Goal: Task Accomplishment & Management: Use online tool/utility

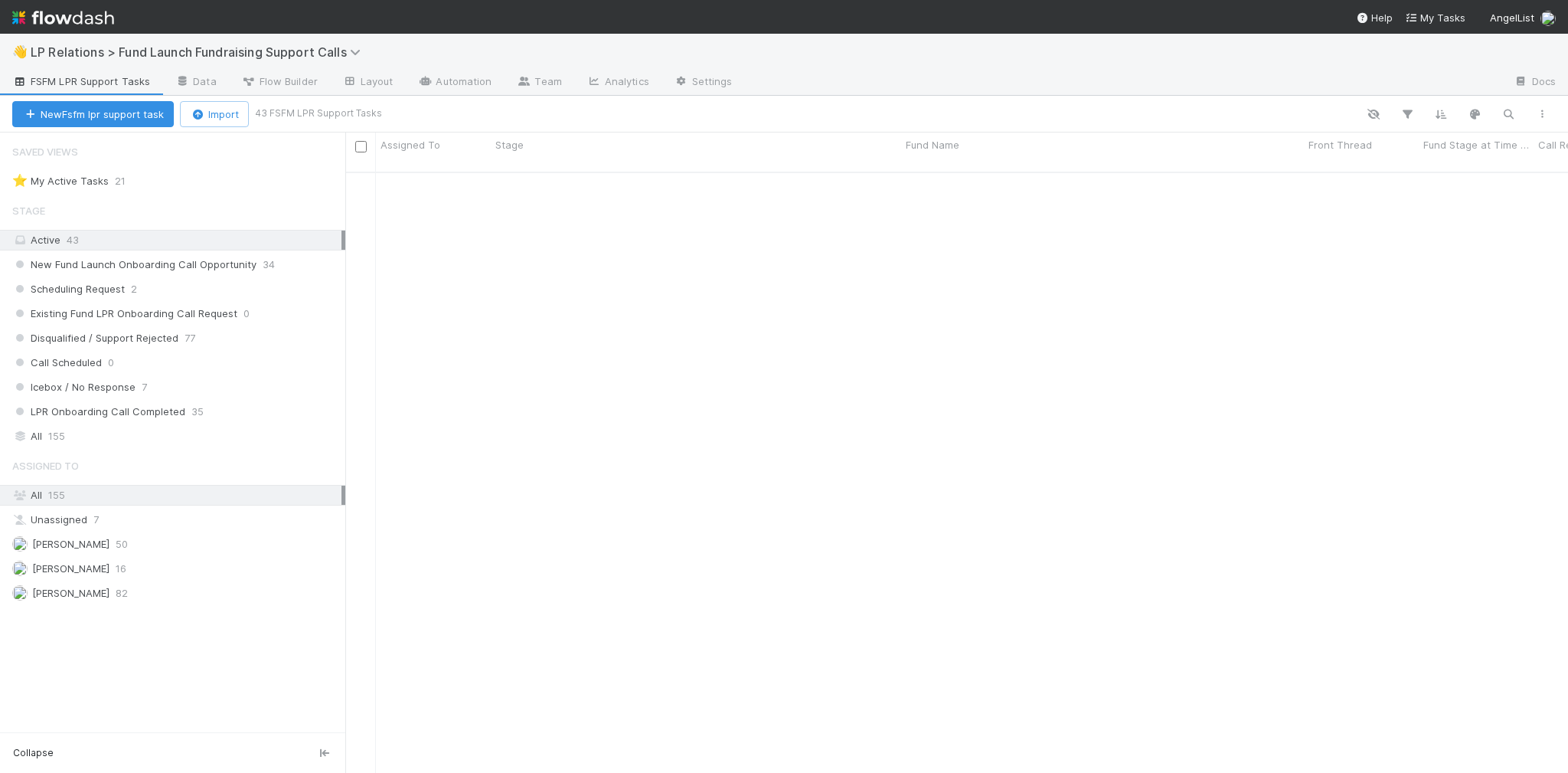
scroll to position [603, 1214]
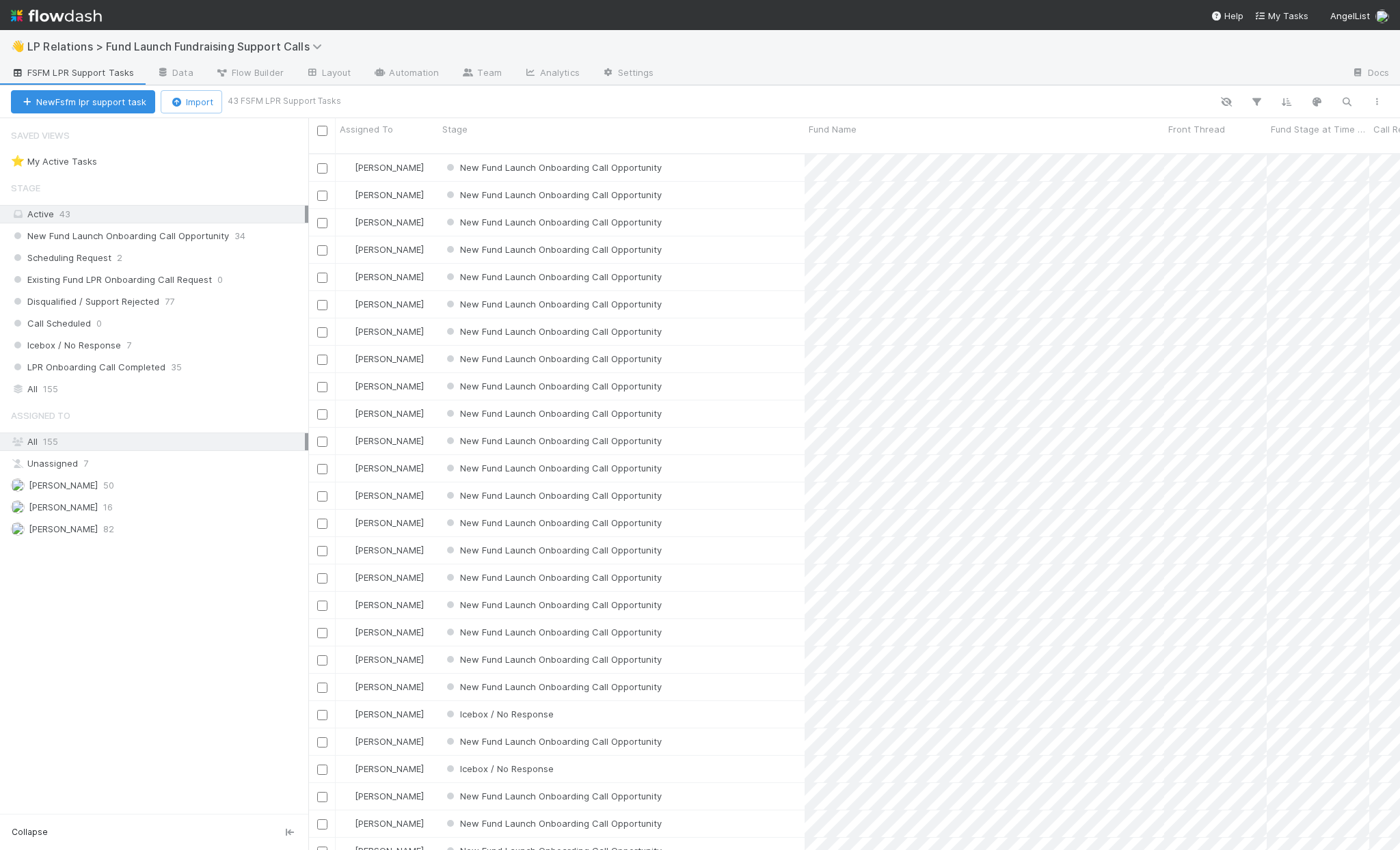
scroll to position [699, 1084]
click at [72, 107] on button "New Fsfm lpr support task" at bounding box center [83, 102] width 144 height 23
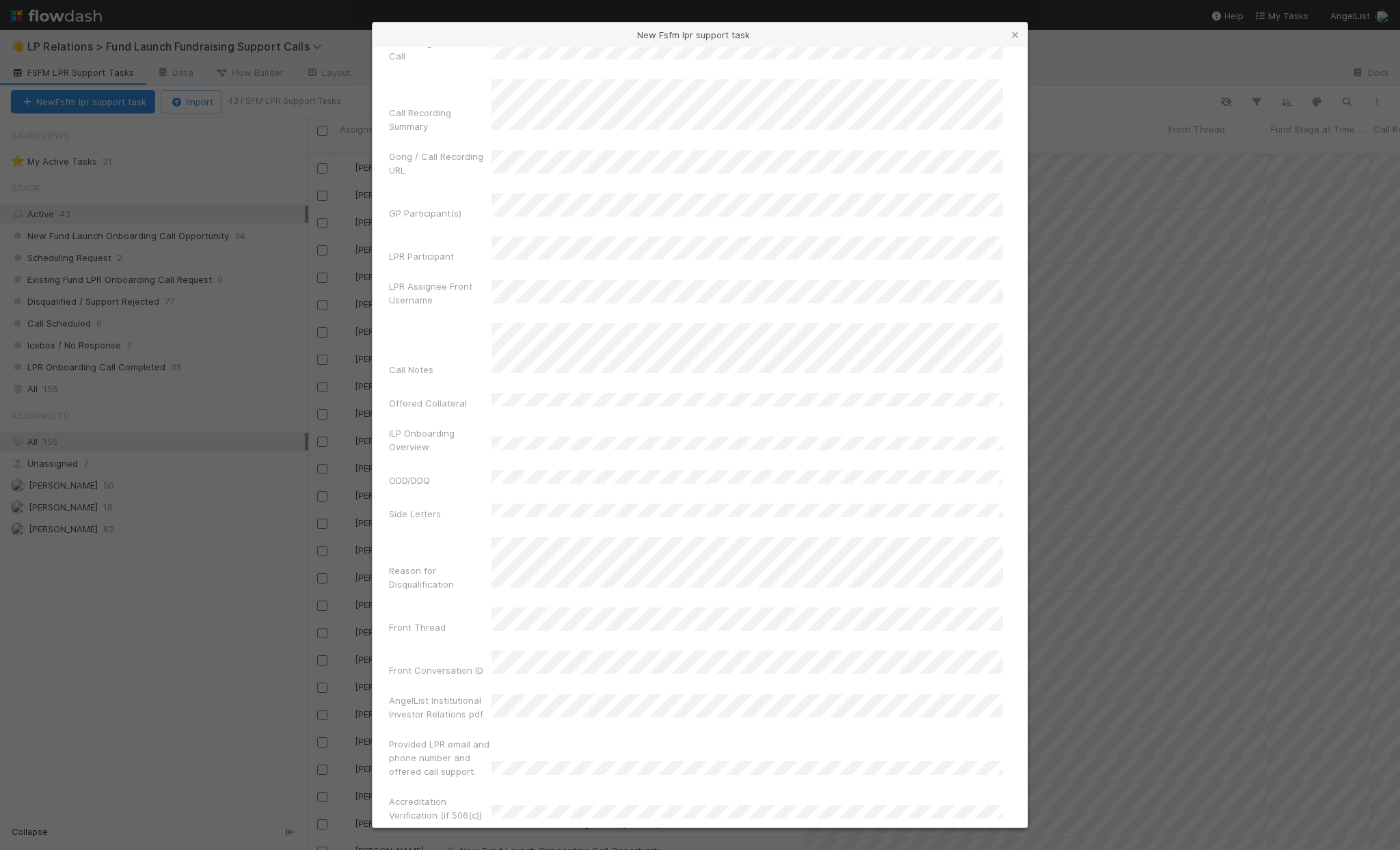
scroll to position [104, 0]
click at [557, 779] on form "Fund Name Fund Stage at Time of Call Call Recording Summary Gong / Call Recordi…" at bounding box center [700, 419] width 622 height 920
click at [555, 849] on button "Create Fsfm lpr support task" at bounding box center [700, 866] width 622 height 26
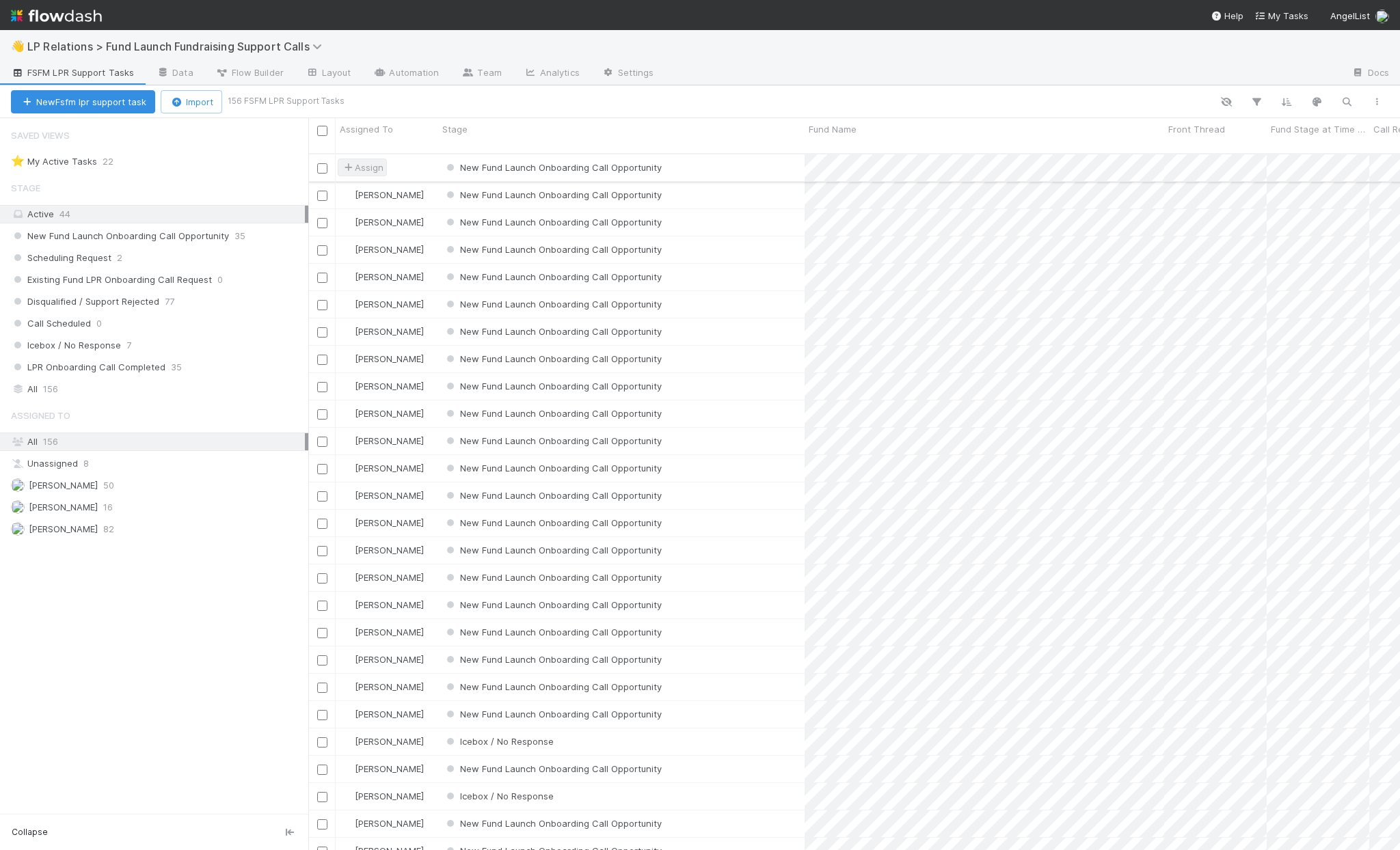
click at [373, 160] on span "Assign" at bounding box center [362, 167] width 42 height 14
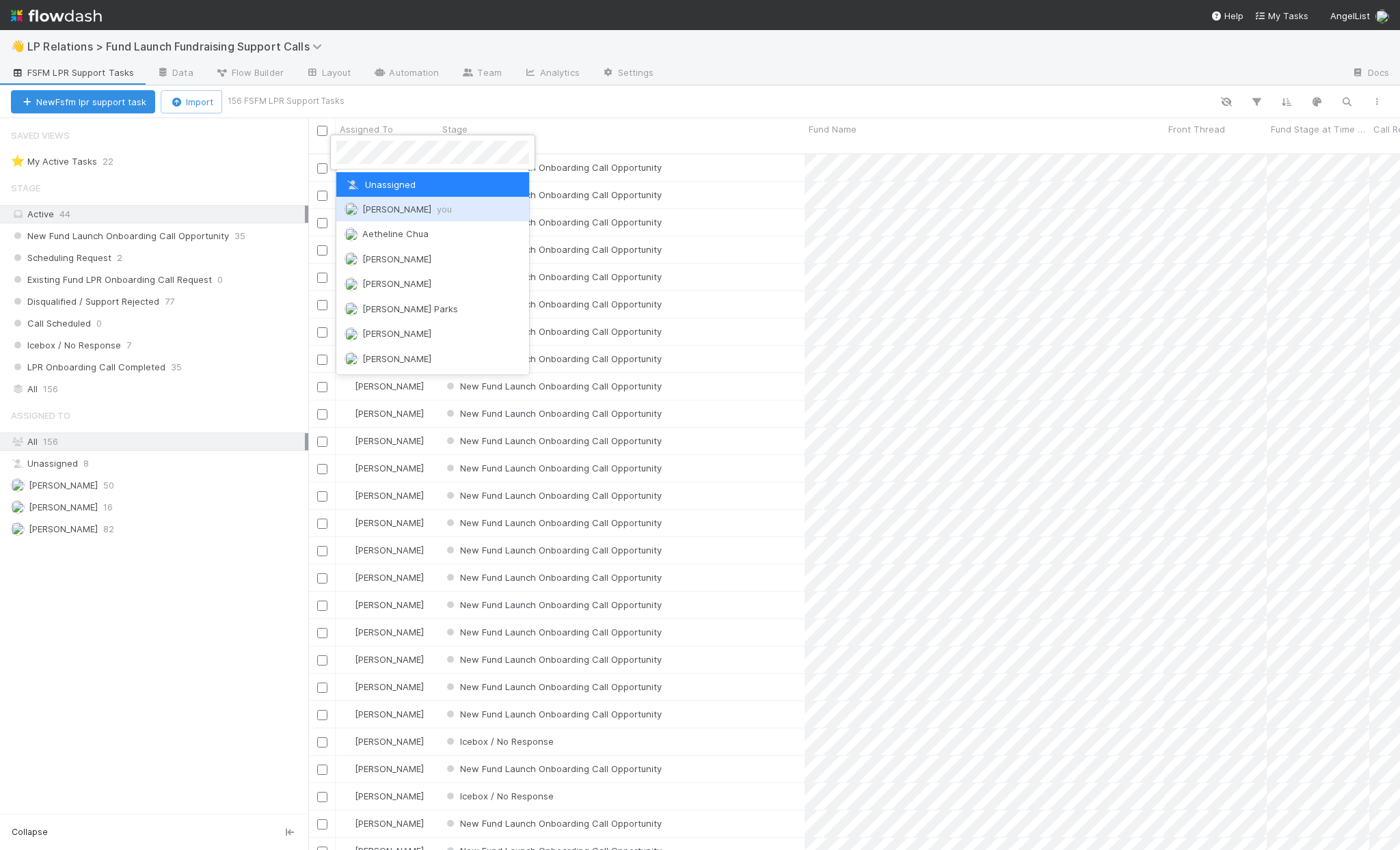
click at [378, 207] on span "Nick Stuart you" at bounding box center [408, 208] width 90 height 11
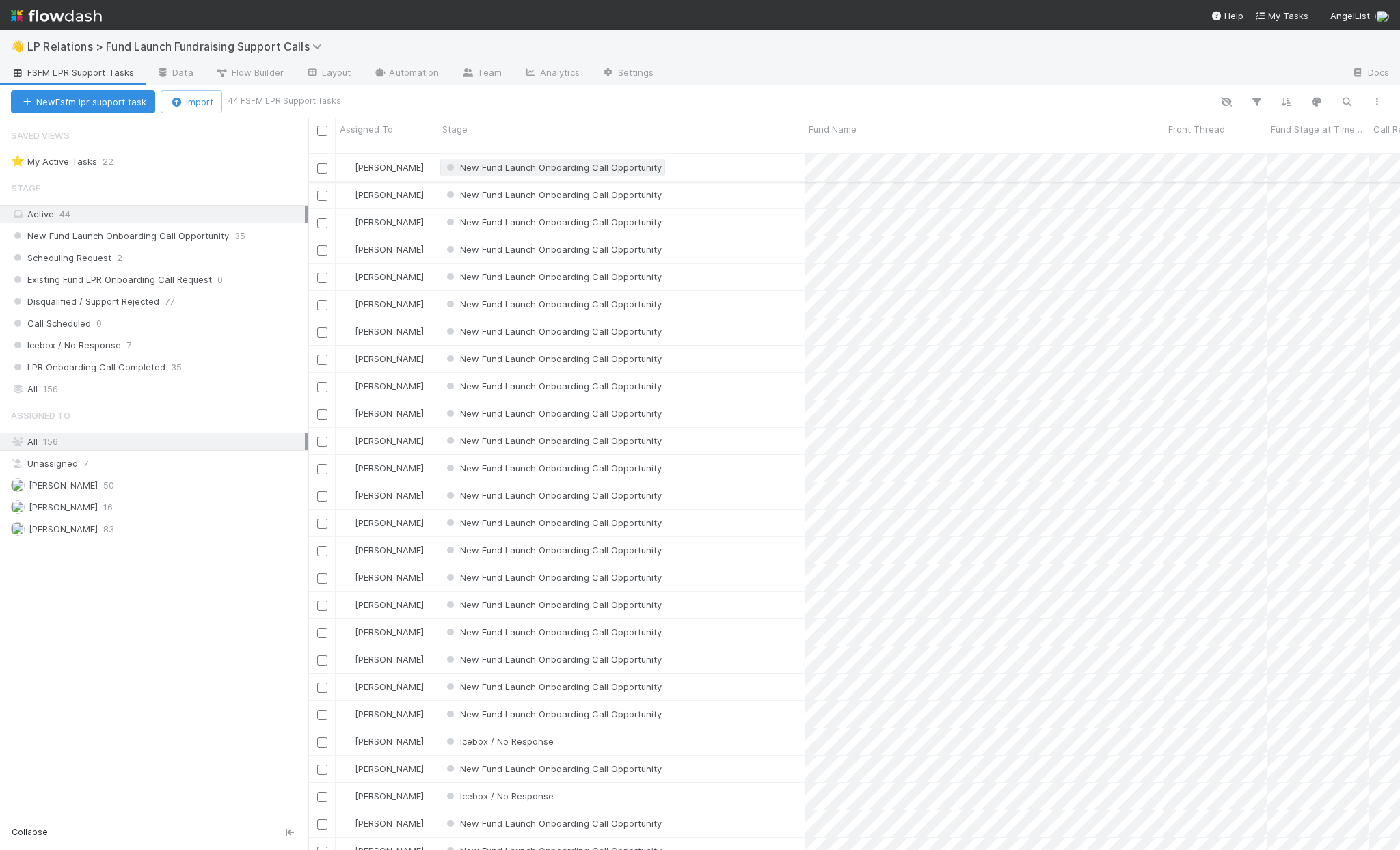
click at [551, 162] on span "New Fund Launch Onboarding Call Opportunity" at bounding box center [552, 167] width 218 height 11
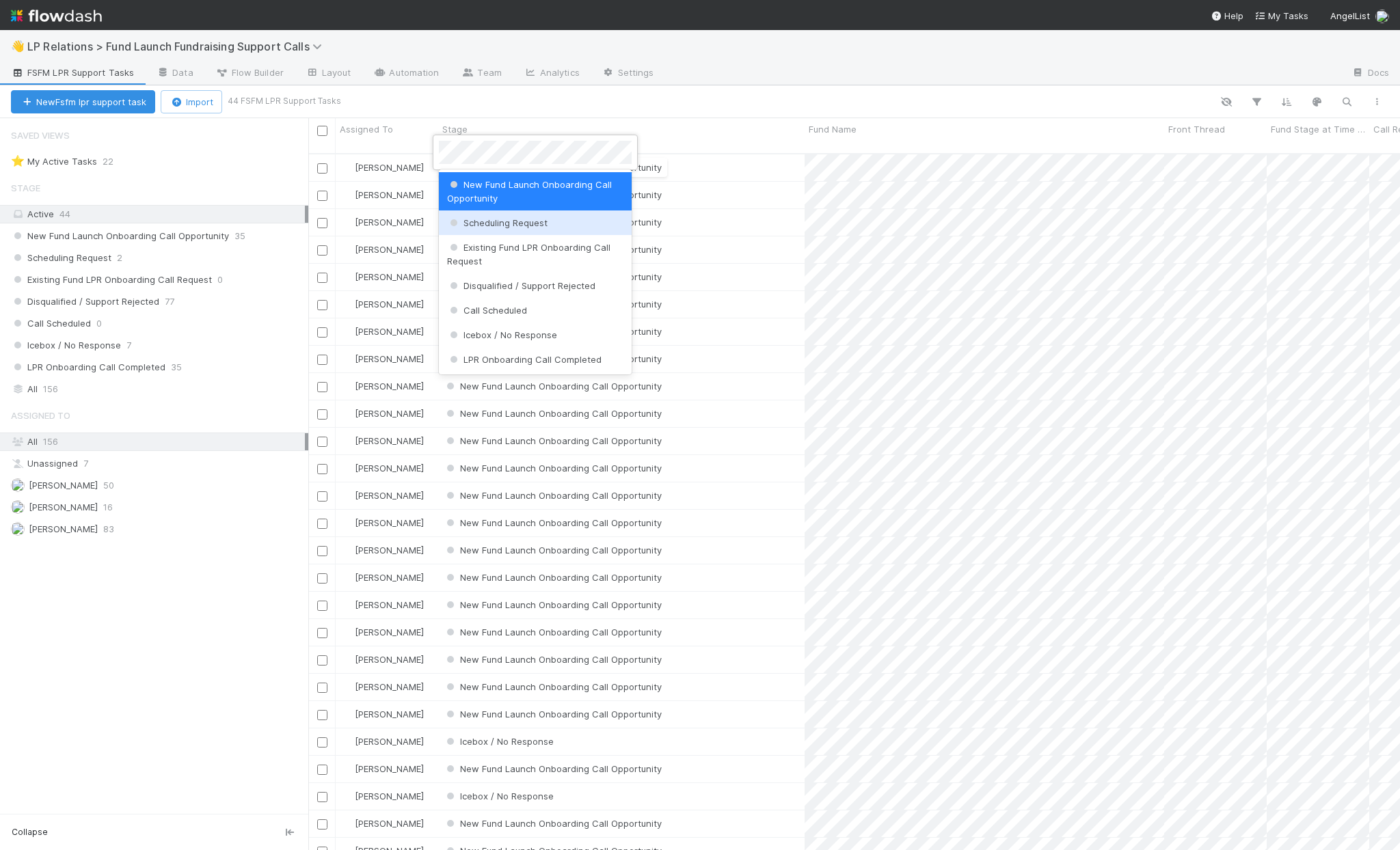
click at [541, 220] on span "Scheduling Request" at bounding box center [497, 222] width 101 height 11
